Goal: Information Seeking & Learning: Learn about a topic

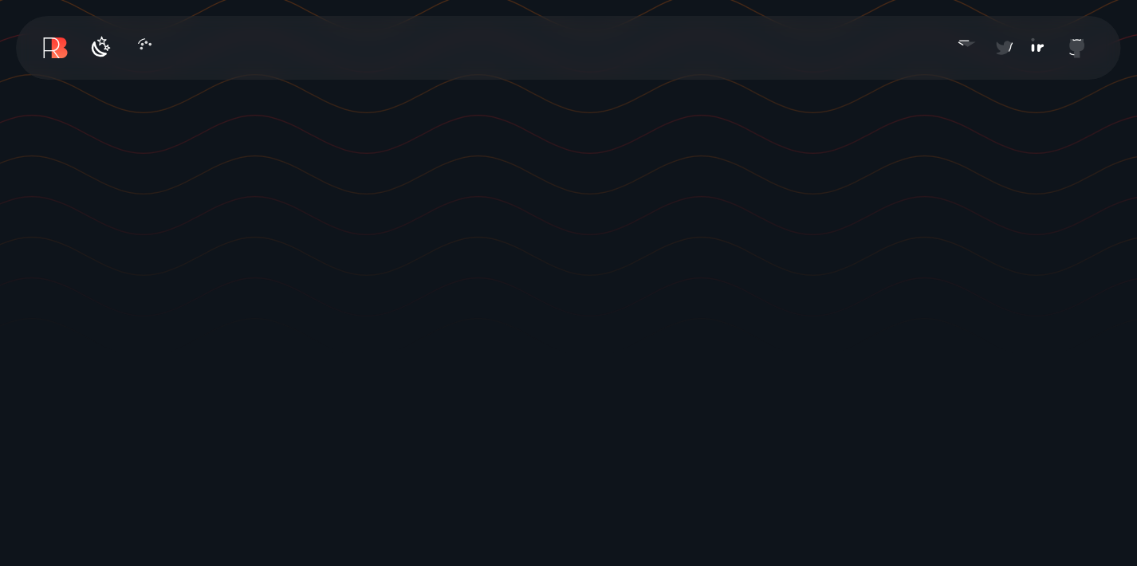
scroll to position [319, 0]
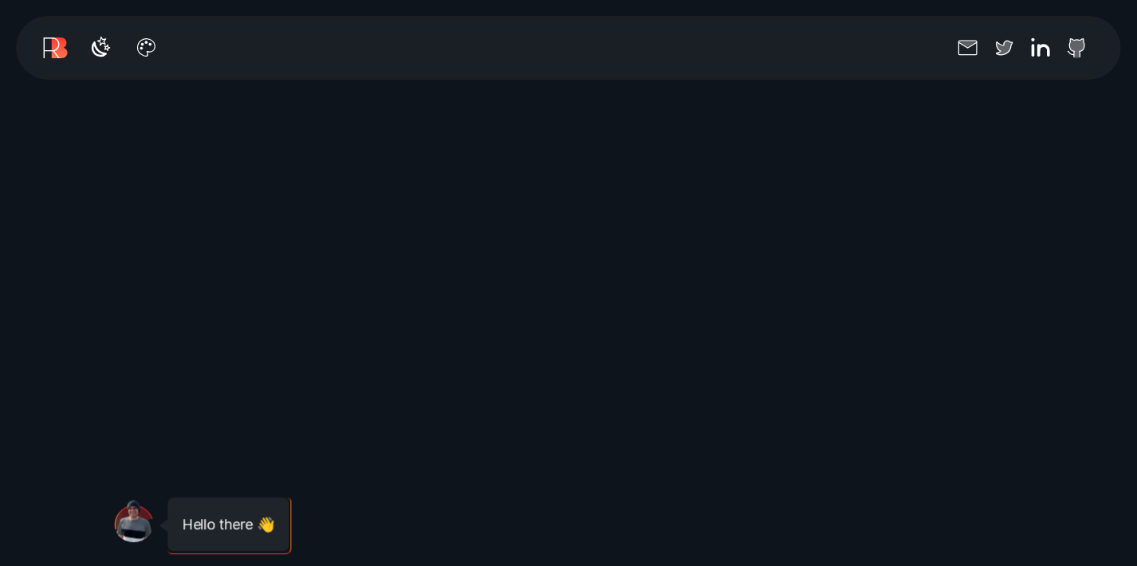
scroll to position [638, 0]
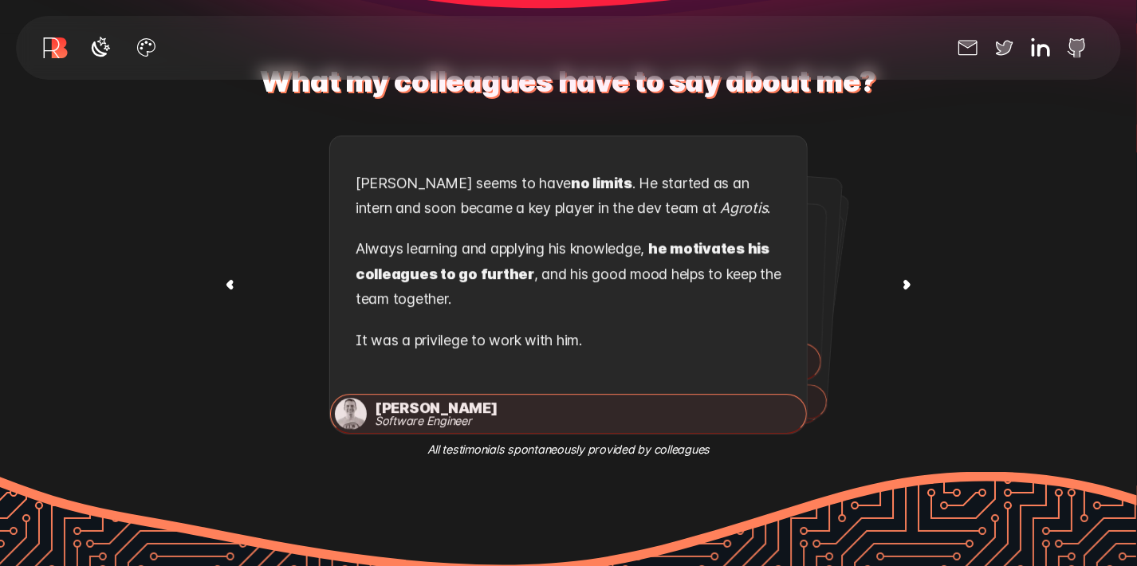
scroll to position [2312, 0]
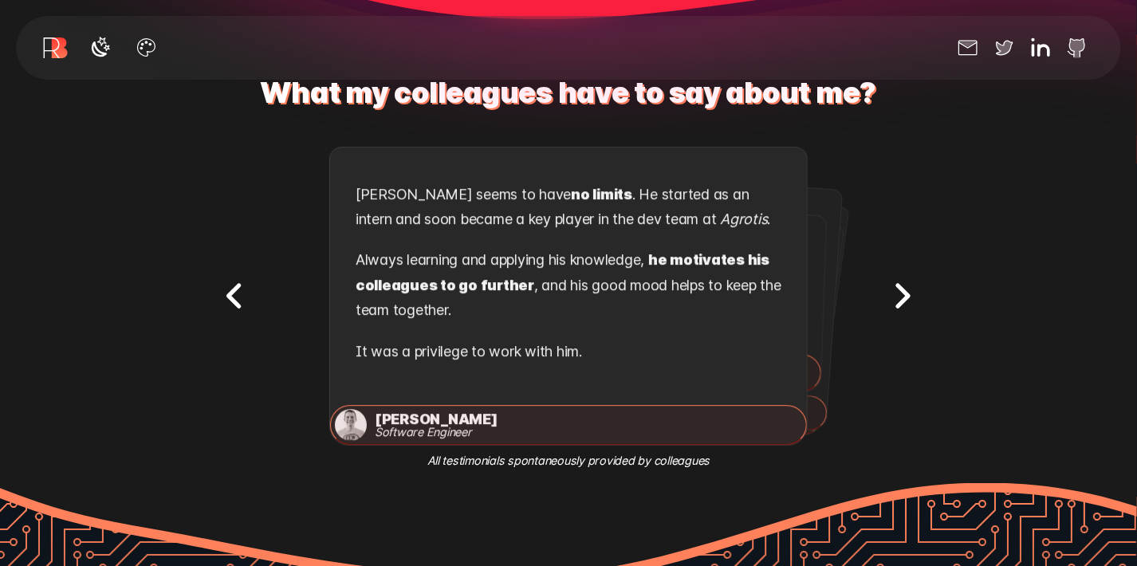
click at [550, 275] on div "Testimonial 1 out of 9 . [PERSON_NAME] , Software Engineer . [PERSON_NAME] seem…" at bounding box center [568, 296] width 478 height 309
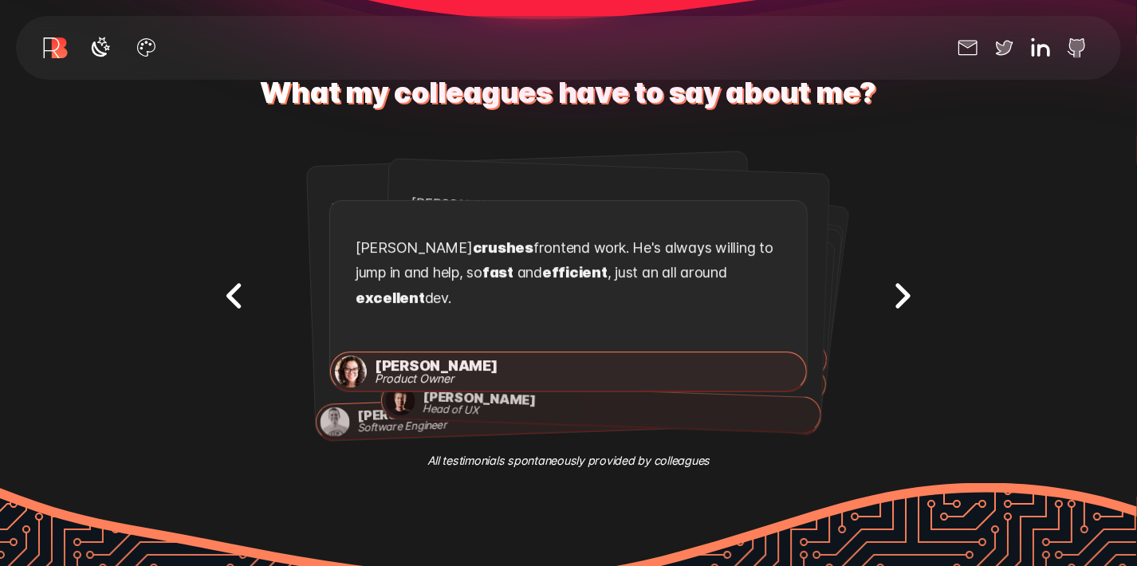
click at [503, 269] on p "[PERSON_NAME] crushes frontend work. He's always willing to jump in and help, s…" at bounding box center [569, 276] width 426 height 82
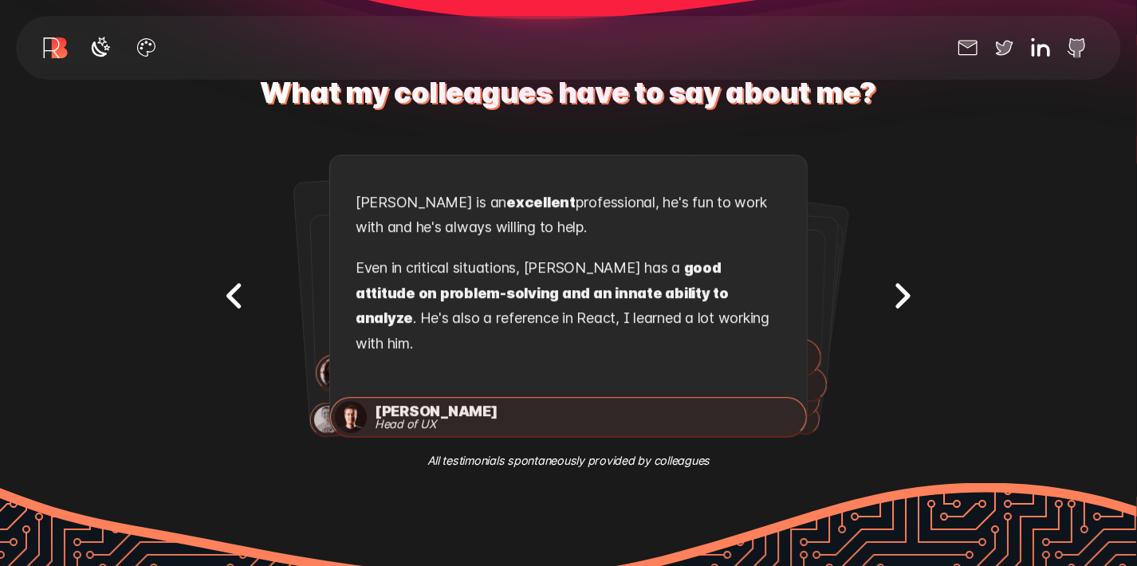
click at [375, 267] on div "Testimonial 1 out of 9 . [PERSON_NAME] , Software Engineer . [PERSON_NAME] seem…" at bounding box center [568, 296] width 478 height 309
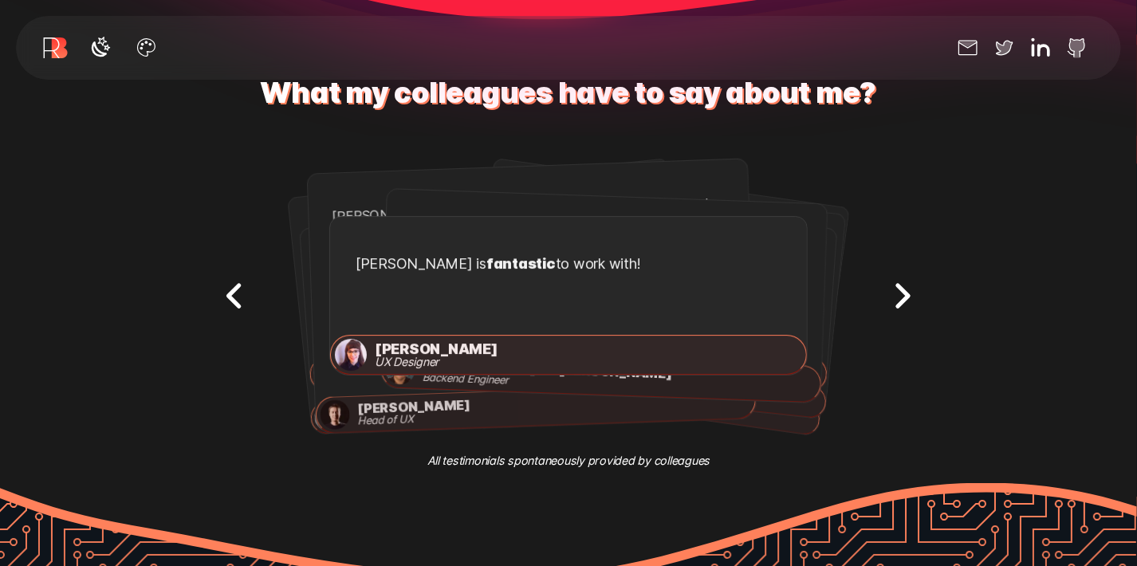
click at [424, 258] on p "[PERSON_NAME] is fantastic to work with!" at bounding box center [569, 267] width 426 height 32
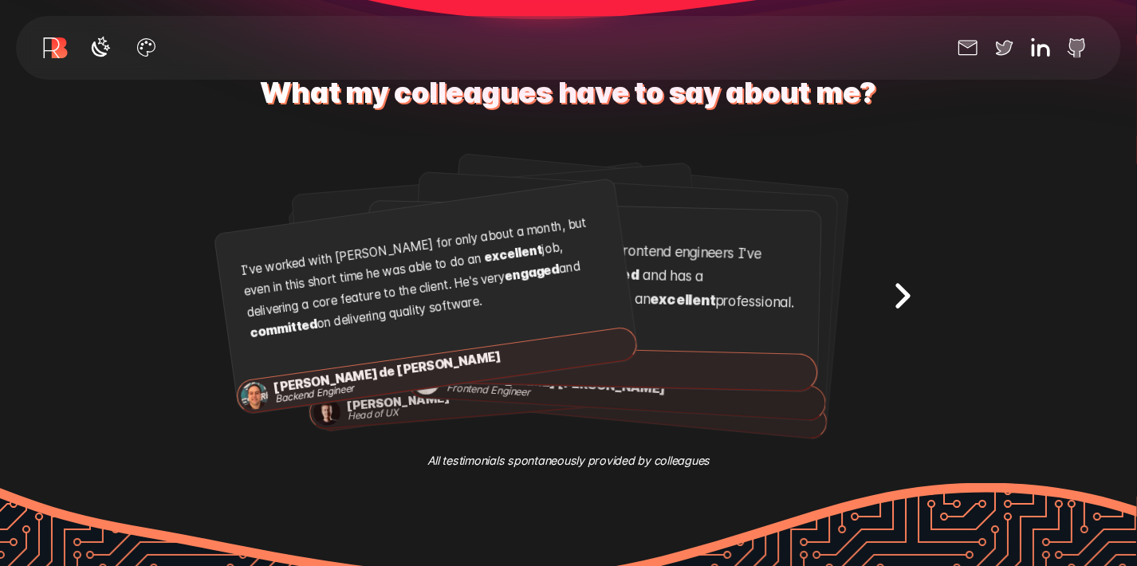
click at [214, 265] on div "I've worked with [PERSON_NAME] for only about a month, but even in this short t…" at bounding box center [424, 280] width 420 height 203
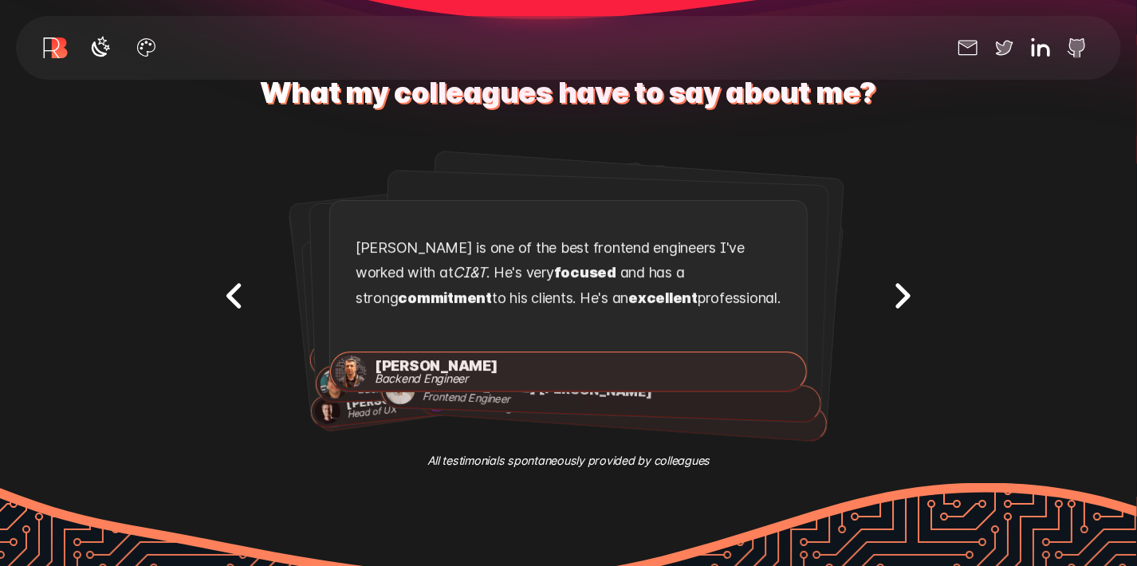
click at [330, 258] on div "[PERSON_NAME] is one of the best frontend engineers I've worked with at CI&T . …" at bounding box center [568, 276] width 477 height 151
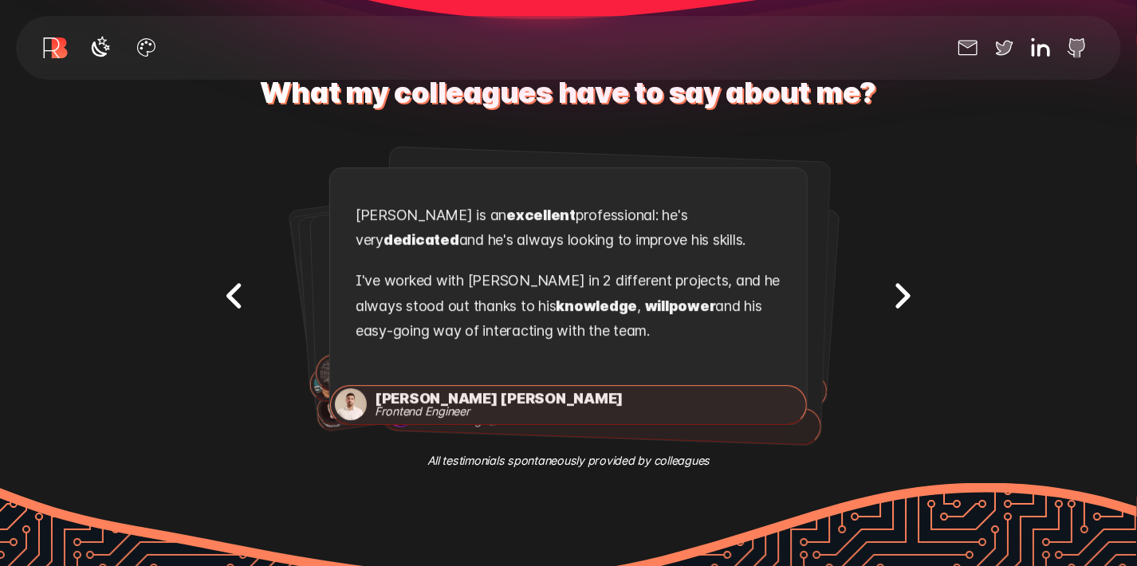
click at [330, 273] on div "[PERSON_NAME] is an excellent professional: he's very dedicated and he's always…" at bounding box center [568, 276] width 477 height 217
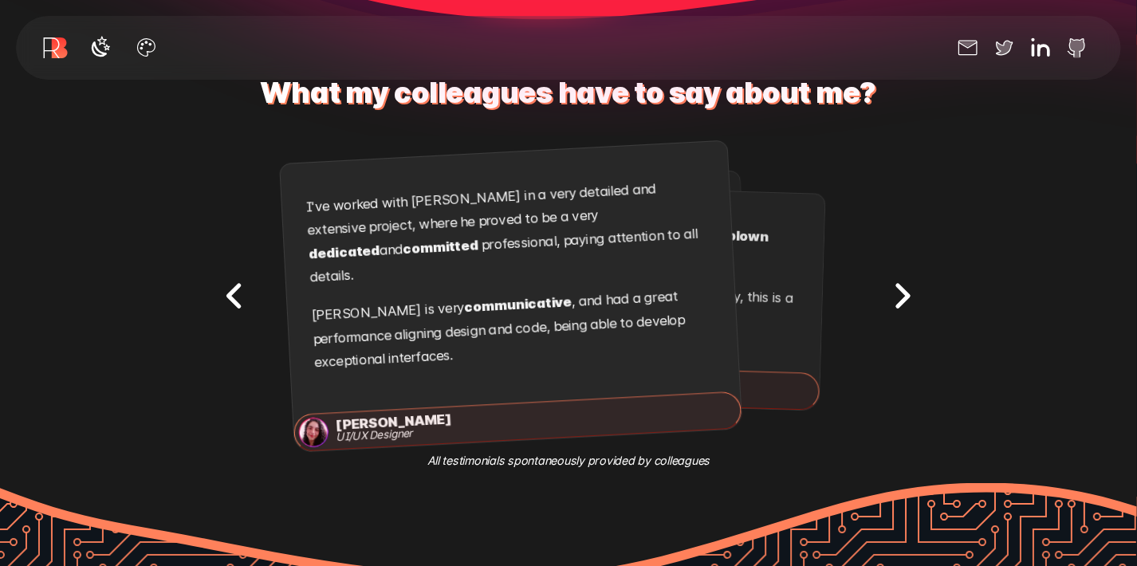
click at [297, 265] on div "I've worked with [PERSON_NAME] in a very detailed and extensive project, where …" at bounding box center [510, 277] width 460 height 273
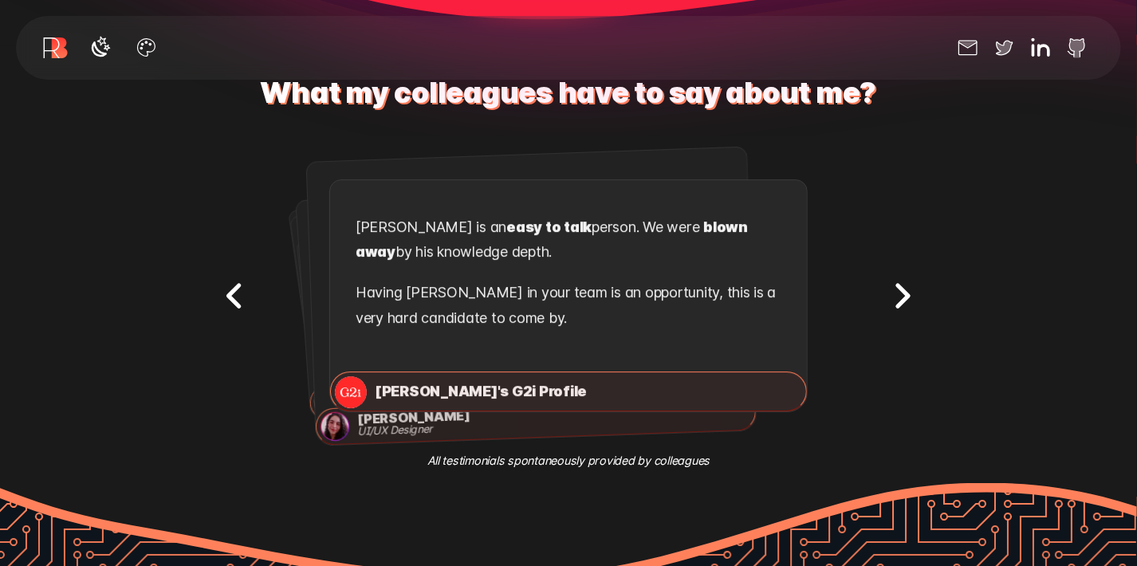
click at [257, 261] on div "Testimonial 1 out of 9 . [PERSON_NAME] , Software Engineer . [PERSON_NAME] seem…" at bounding box center [569, 296] width 718 height 309
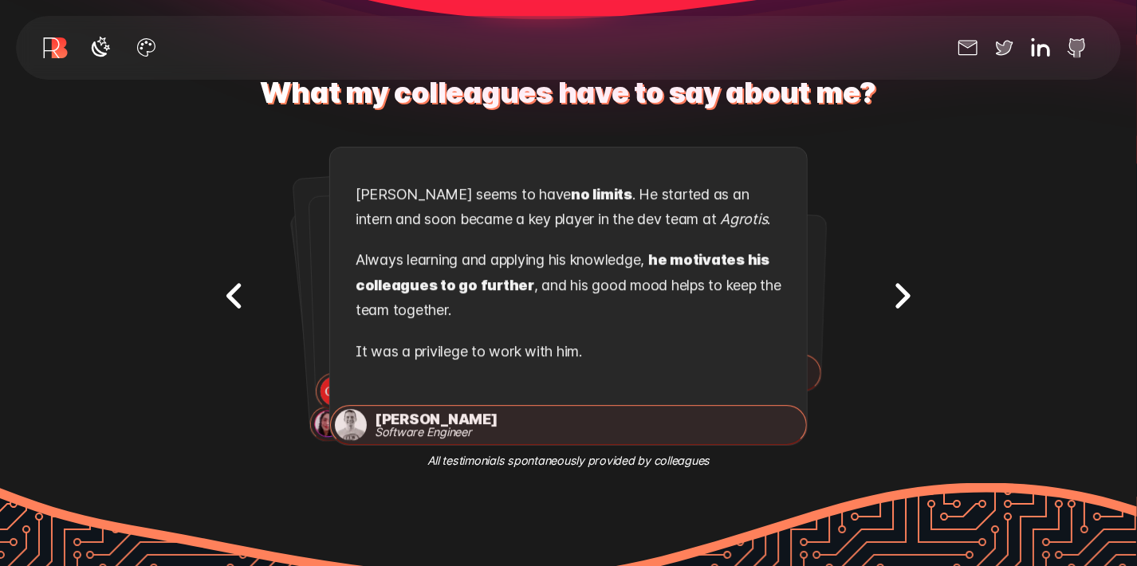
click at [329, 269] on div "Testimonial 3 out of 9 . [PERSON_NAME] , Head of UX . [PERSON_NAME] is an excel…" at bounding box center [568, 296] width 478 height 309
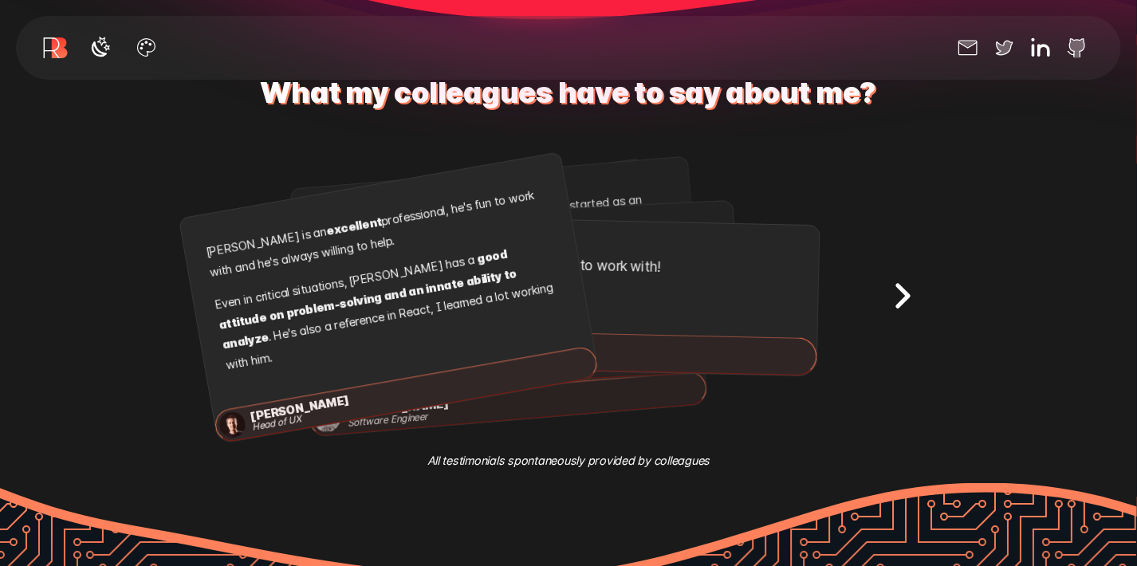
click at [329, 261] on div "Testimonial 5 out of 9 . [PERSON_NAME] de [PERSON_NAME] , Backend Engineer . I'…" at bounding box center [568, 296] width 478 height 309
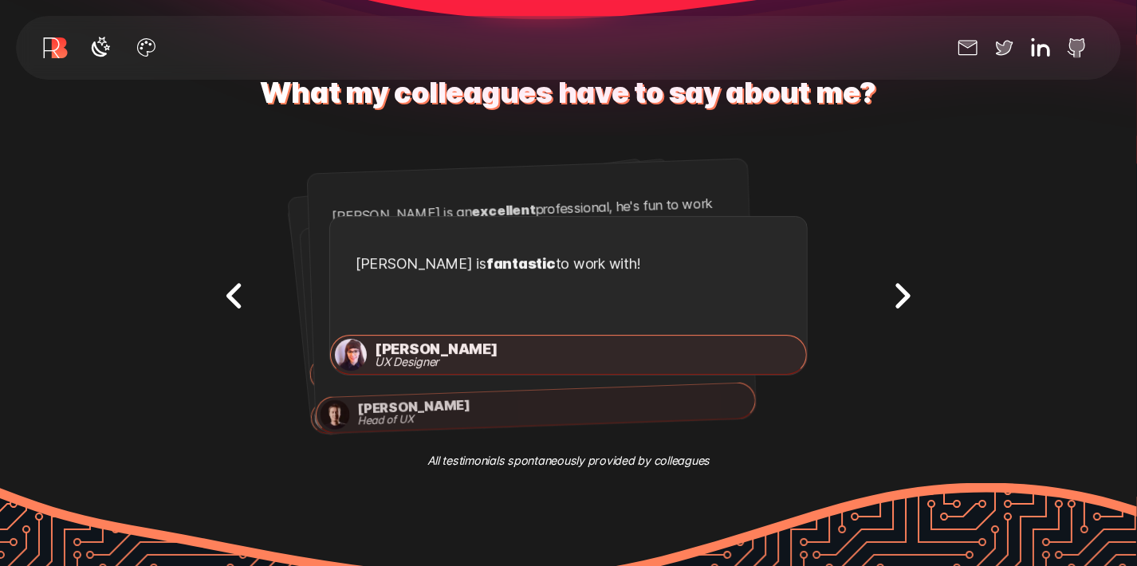
click at [329, 280] on div "Testimonial 5 out of 9 . [PERSON_NAME] de [PERSON_NAME] , Backend Engineer . I'…" at bounding box center [568, 296] width 478 height 309
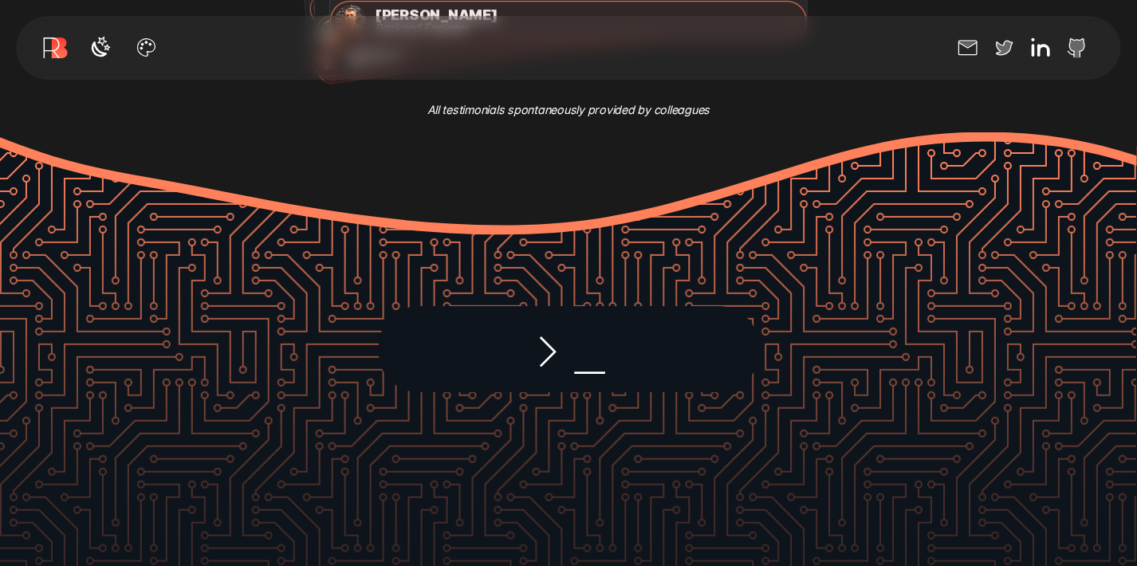
scroll to position [2790, 0]
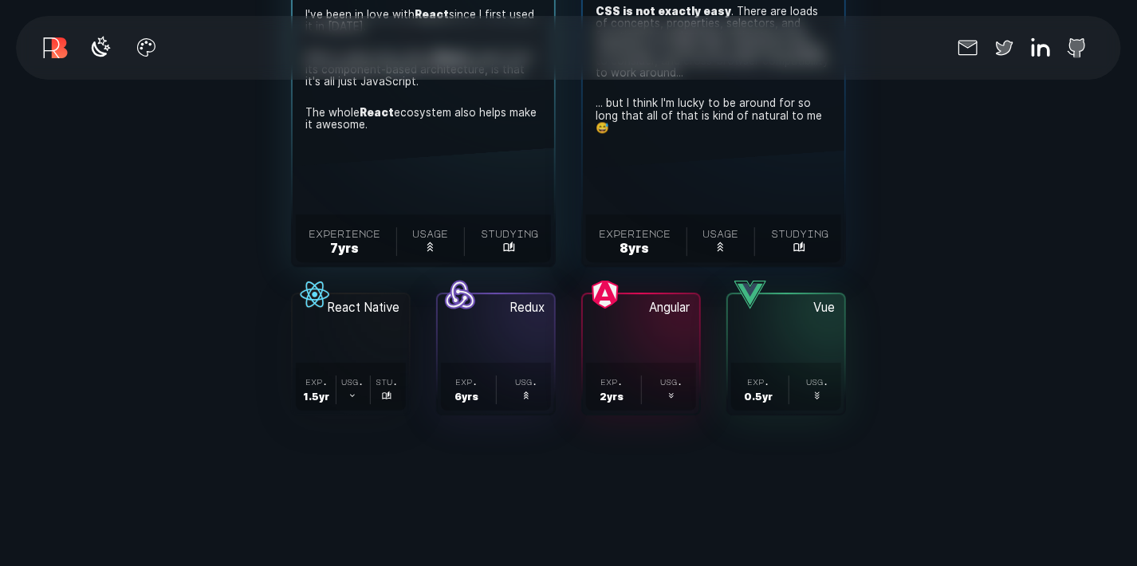
scroll to position [5023, 0]
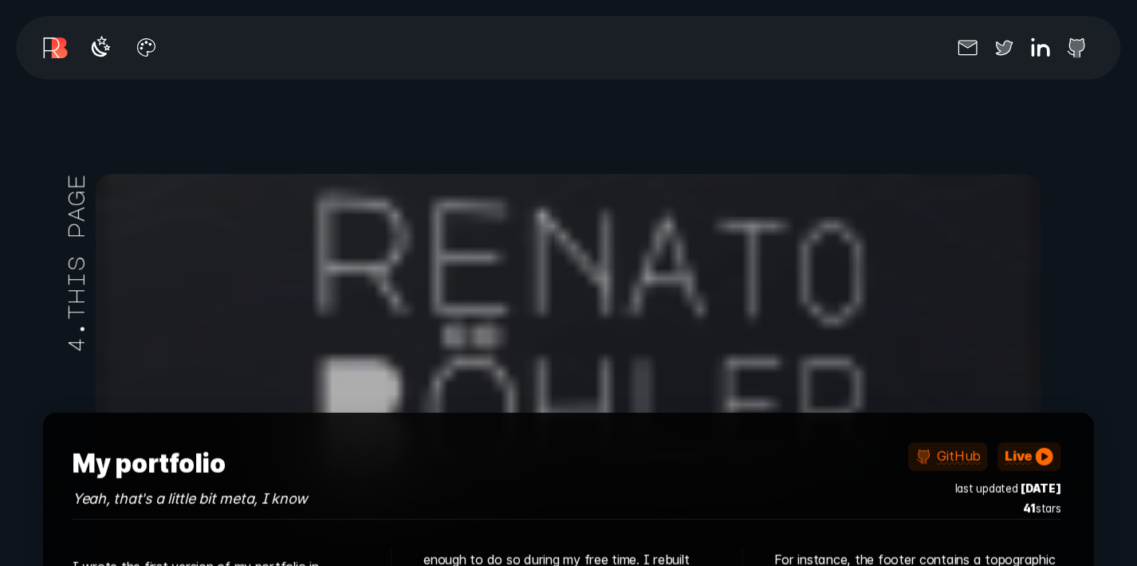
scroll to position [8929, 0]
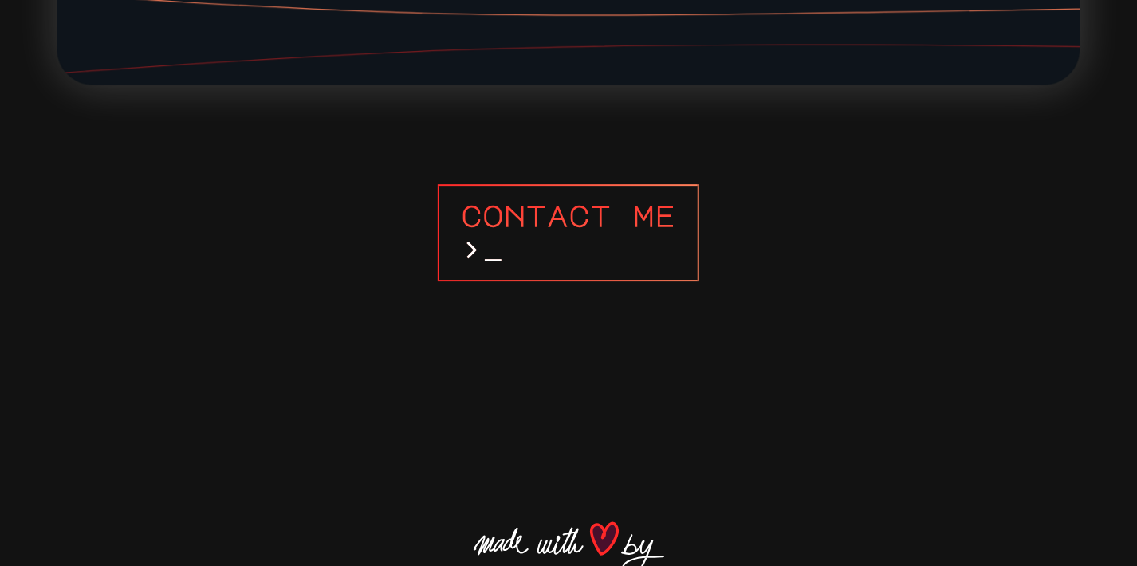
scroll to position [13648, 0]
